Goal: Navigation & Orientation: Find specific page/section

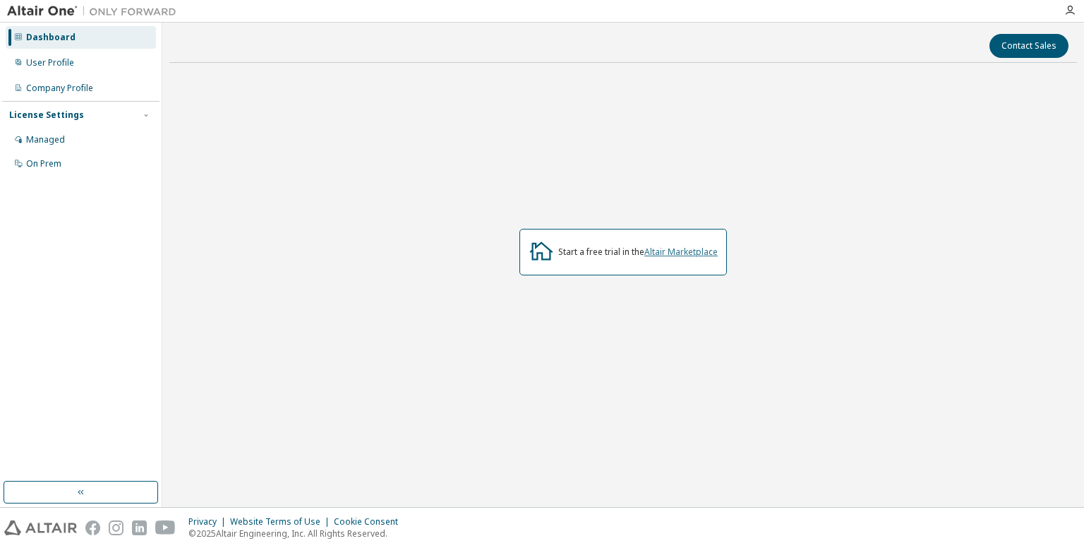
click at [652, 256] on link "Altair Marketplace" at bounding box center [680, 252] width 73 height 12
